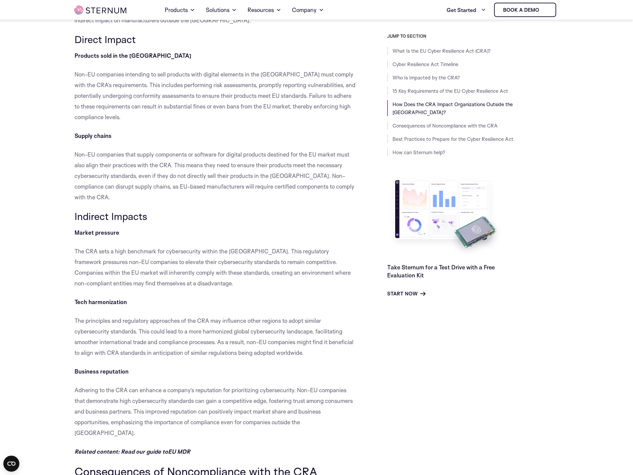
scroll to position [1865, 0]
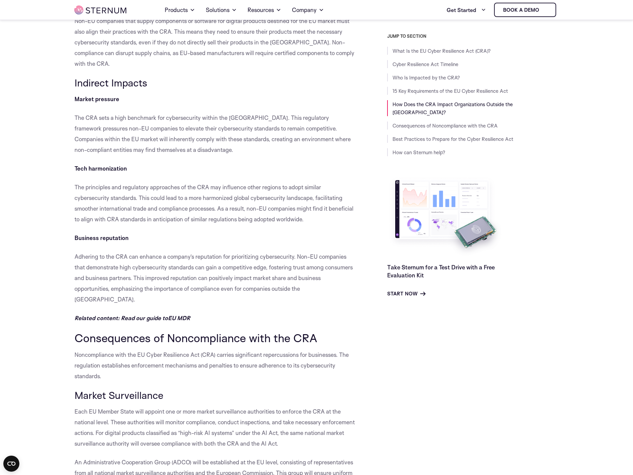
click at [44, 382] on body "Skip to content Home Products Sternum Platform Built-in memory protection, gran…" at bounding box center [316, 175] width 633 height 4081
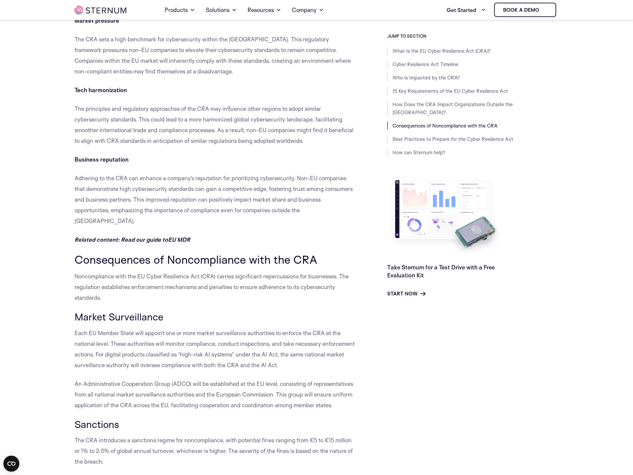
scroll to position [1965, 0]
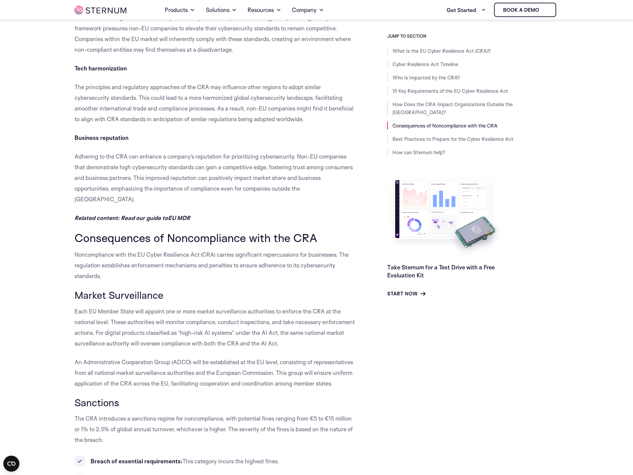
click at [61, 201] on body "Skip to content Home Products Sternum Platform Built-in memory protection, gran…" at bounding box center [316, 75] width 633 height 4081
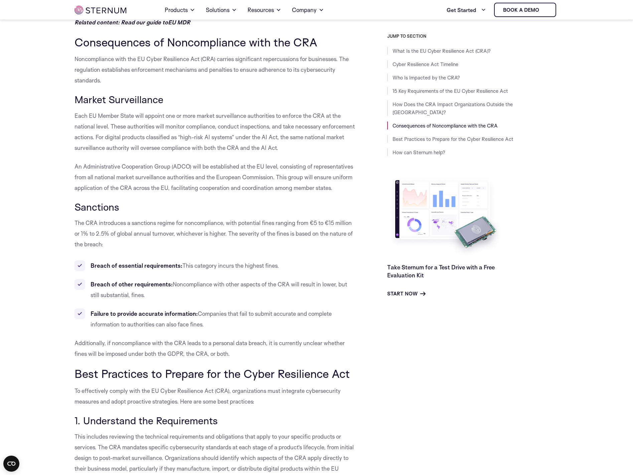
scroll to position [2166, 0]
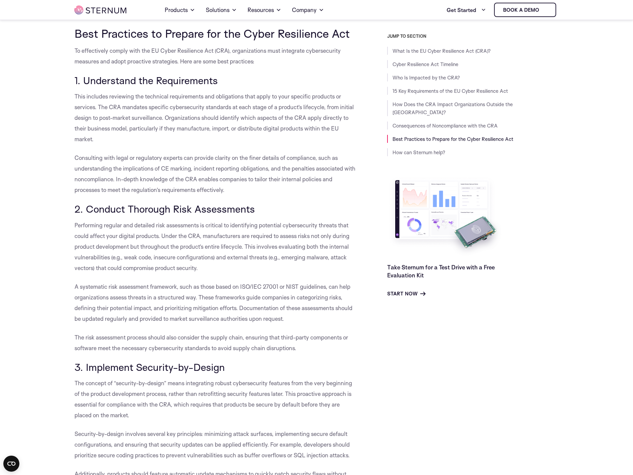
scroll to position [2500, 0]
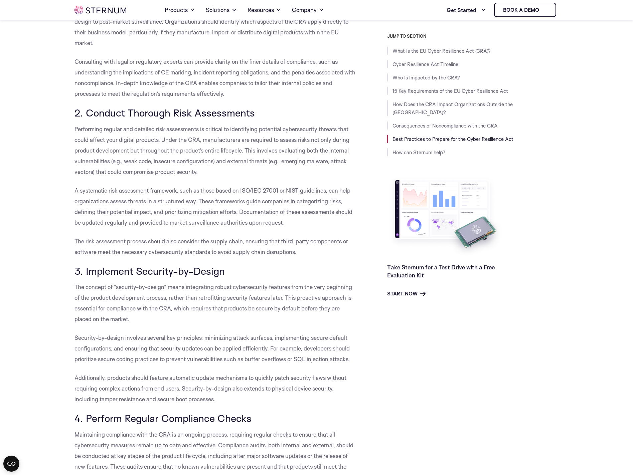
scroll to position [2600, 0]
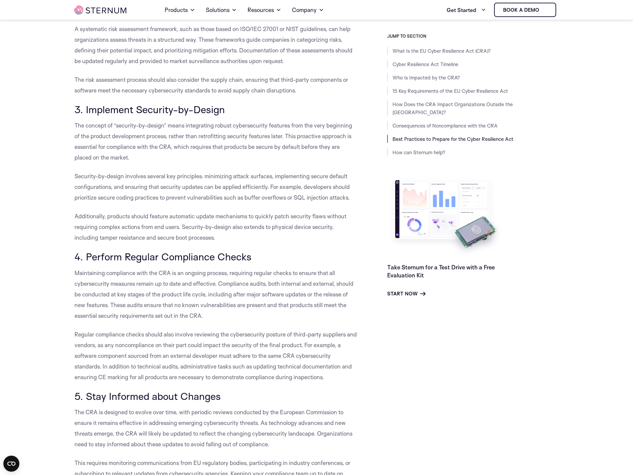
scroll to position [2767, 0]
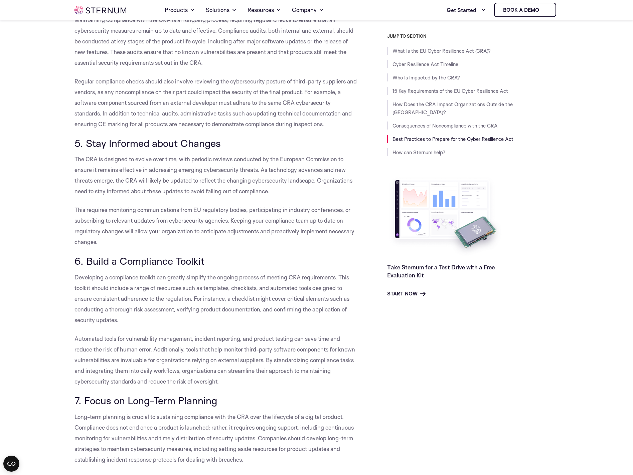
scroll to position [3034, 0]
